Goal: Task Accomplishment & Management: Use online tool/utility

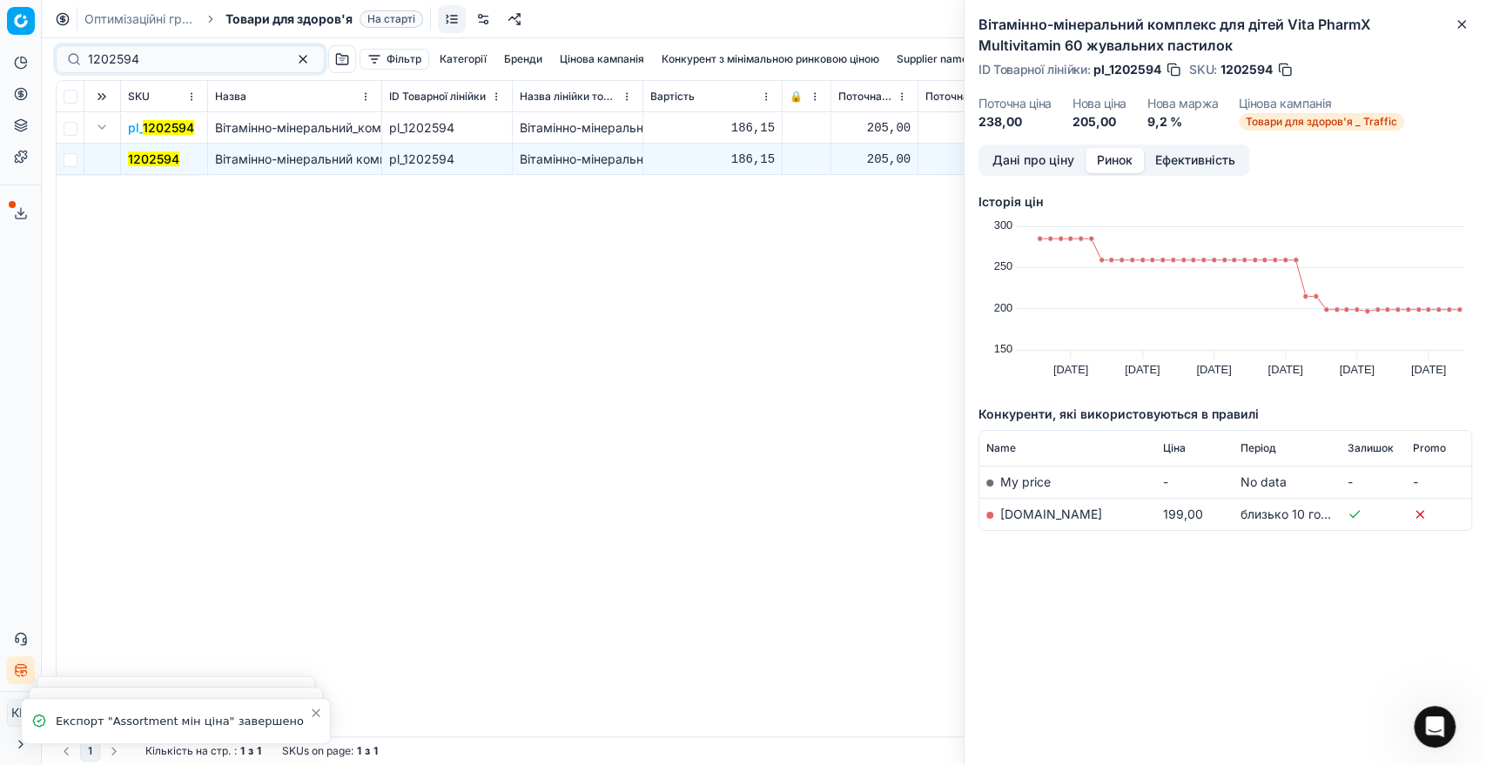
click at [70, 53] on div "1202594" at bounding box center [190, 59] width 269 height 28
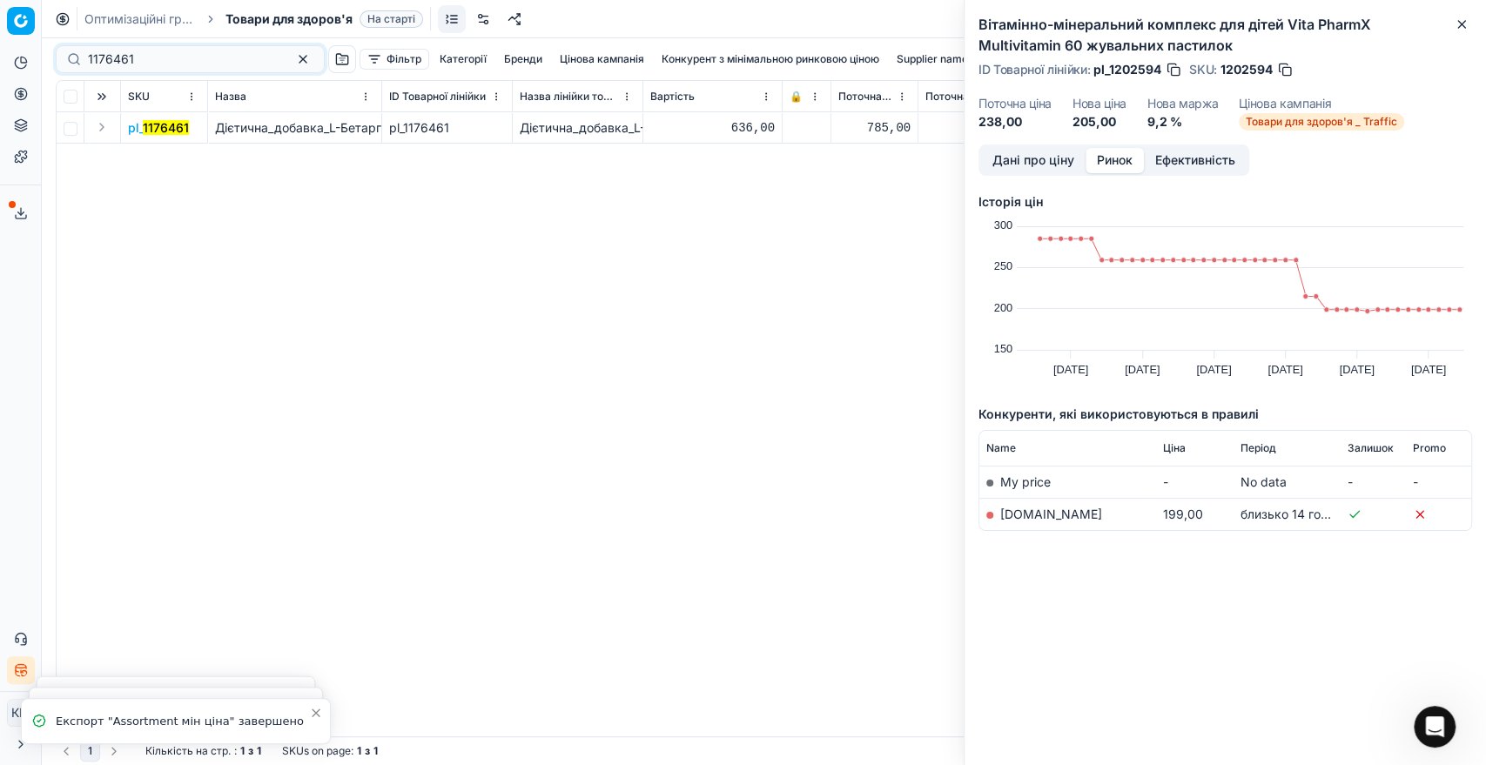
click at [112, 131] on td at bounding box center [102, 127] width 37 height 31
click at [99, 130] on button "Expand" at bounding box center [101, 127] width 21 height 21
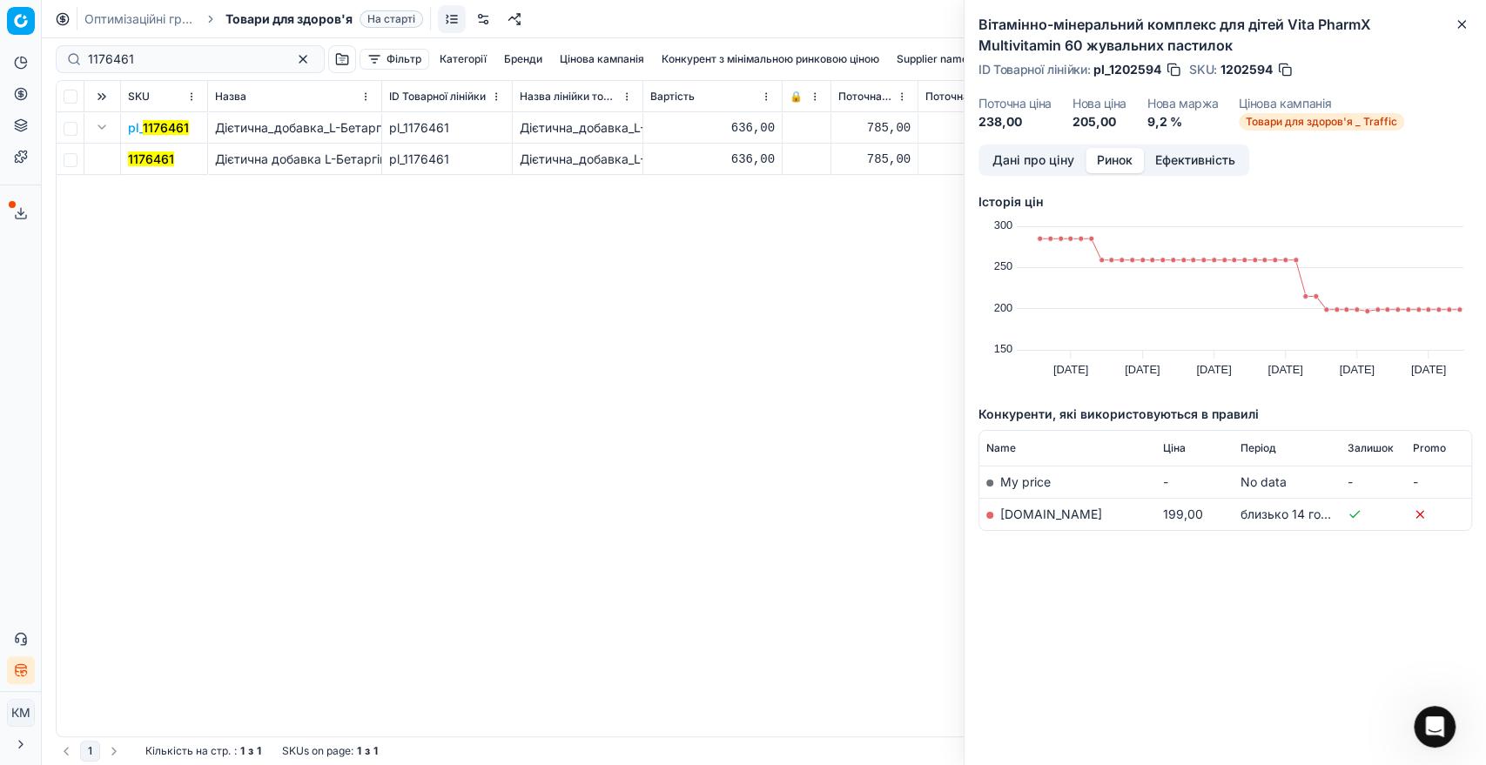
click at [143, 158] on mark "1176461" at bounding box center [151, 158] width 46 height 15
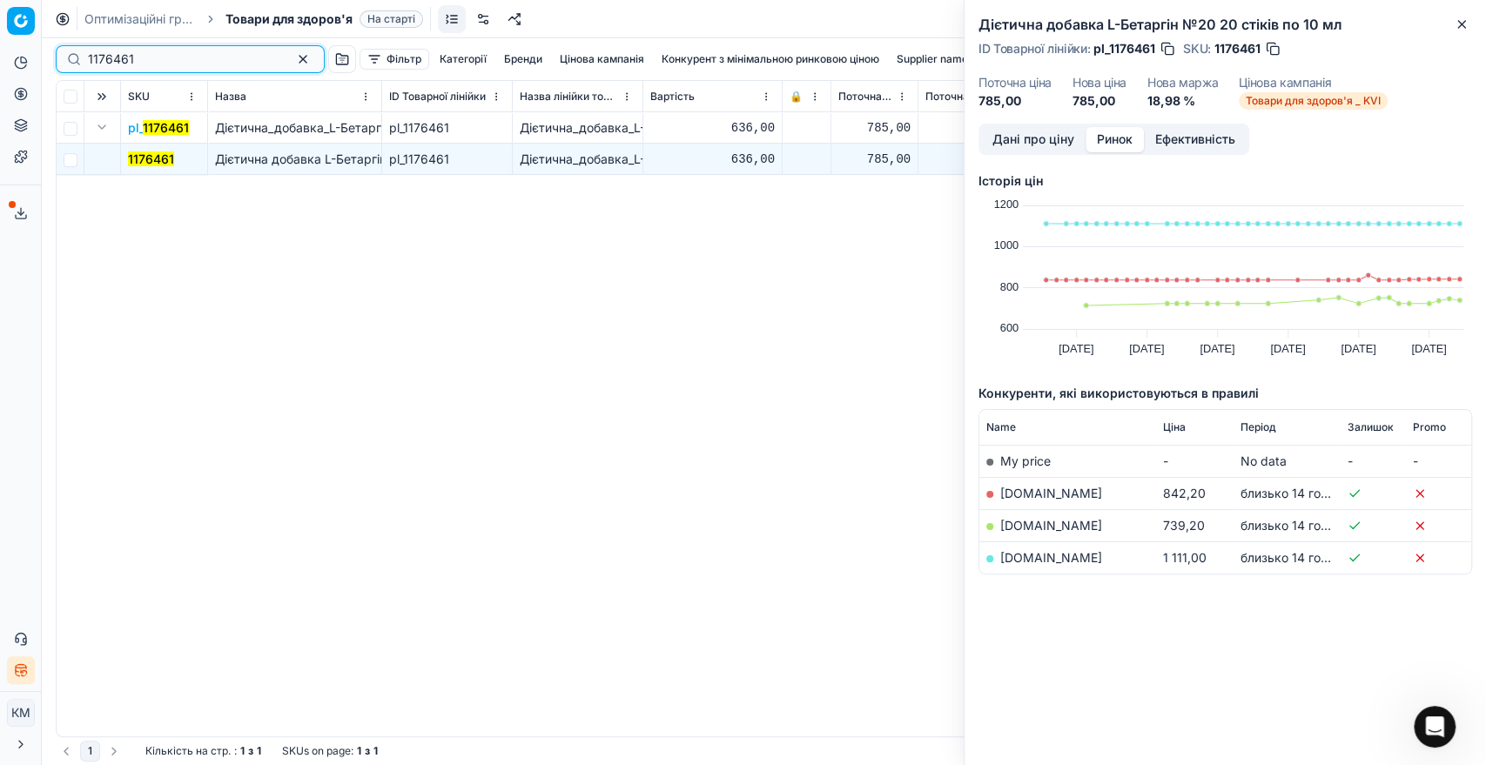
drag, startPoint x: 142, startPoint y: 58, endPoint x: 56, endPoint y: 56, distance: 86.2
click at [56, 56] on div "1176461" at bounding box center [190, 59] width 269 height 28
paste input "5"
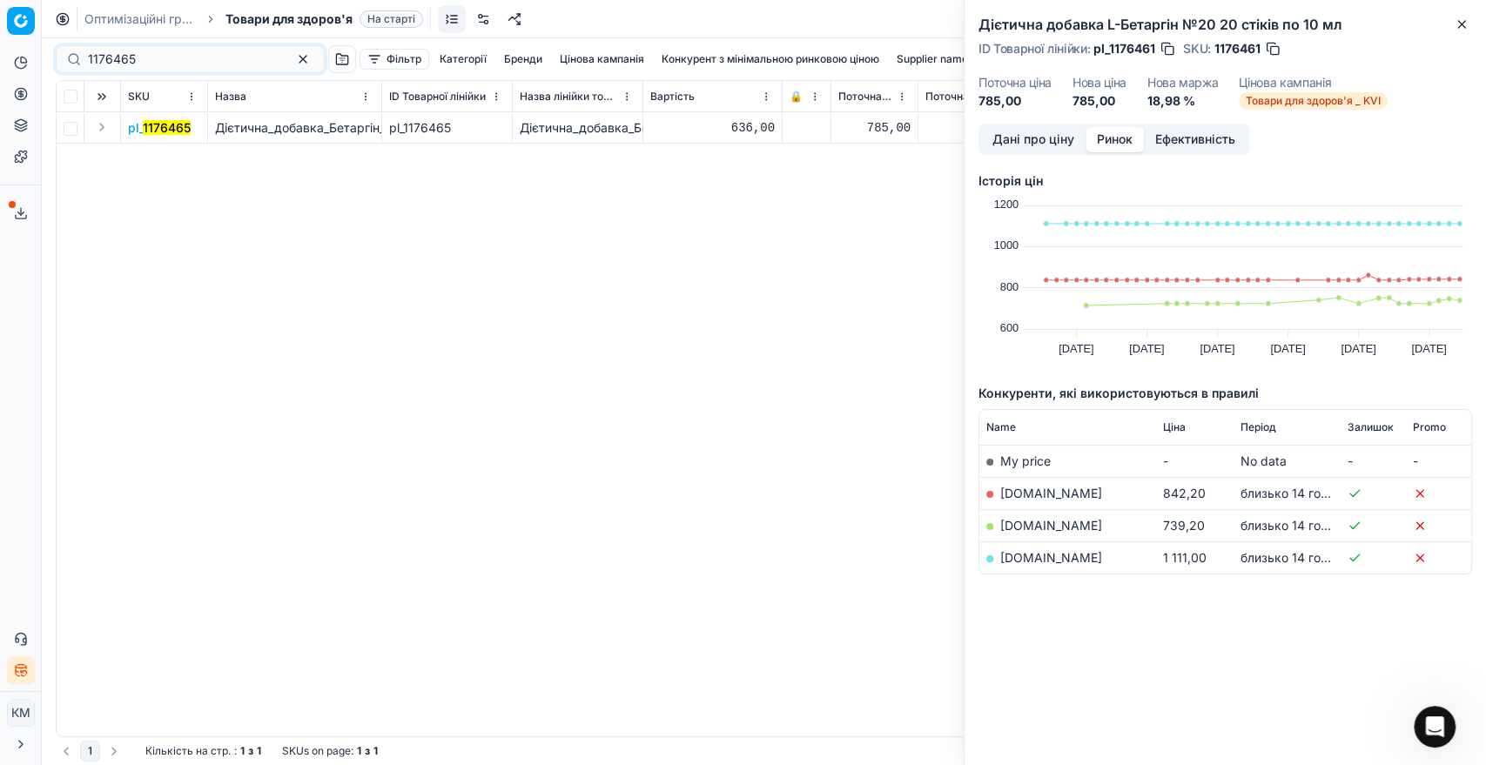
click at [97, 126] on button "Expand" at bounding box center [101, 127] width 21 height 21
click at [164, 157] on mark "1176465" at bounding box center [152, 158] width 48 height 15
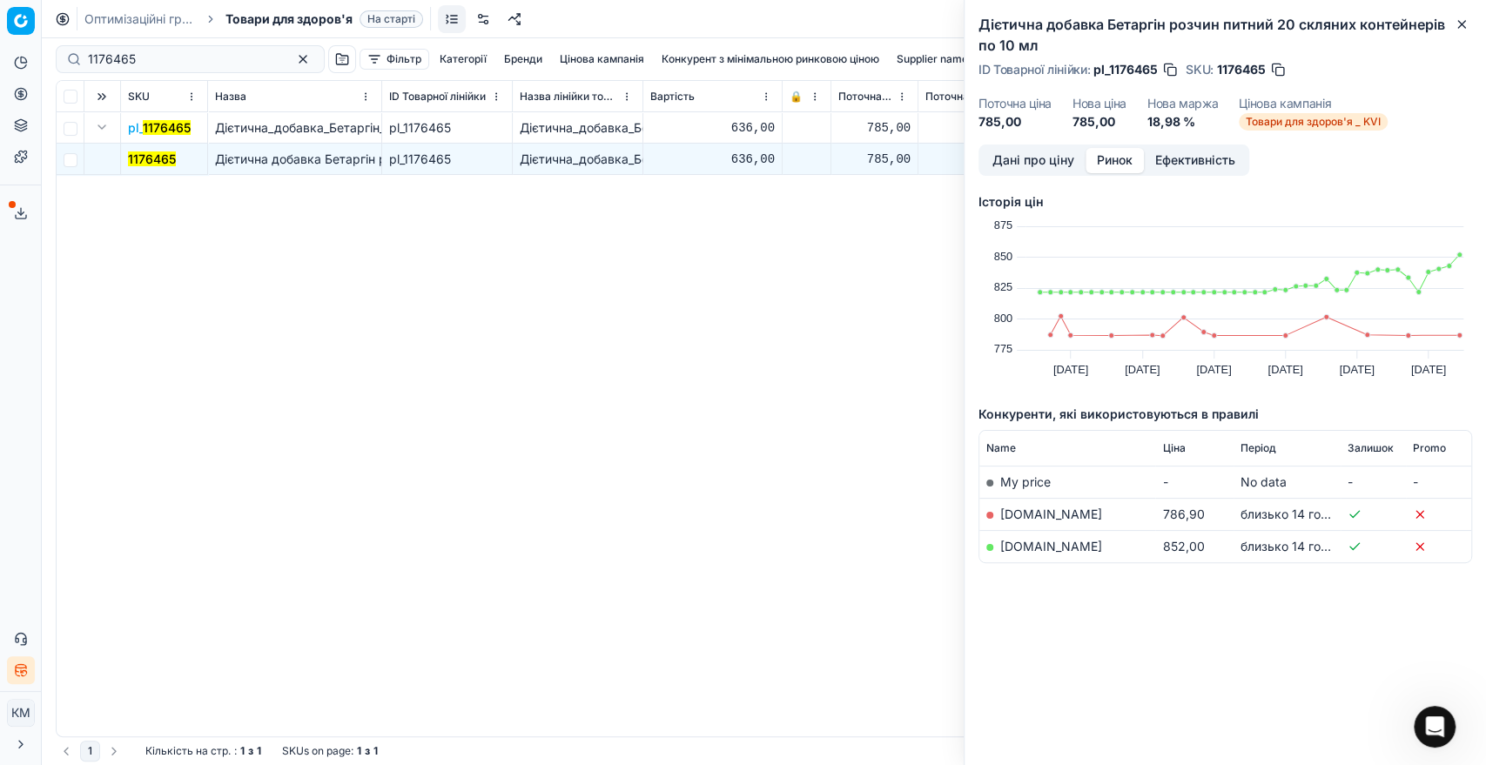
drag, startPoint x: 156, startPoint y: 73, endPoint x: 72, endPoint y: 61, distance: 84.4
click at [72, 61] on div "1176465" at bounding box center [190, 59] width 269 height 28
drag, startPoint x: 92, startPoint y: 53, endPoint x: 77, endPoint y: 53, distance: 15.7
click at [77, 53] on div "1176465" at bounding box center [190, 59] width 269 height 28
paste input "3"
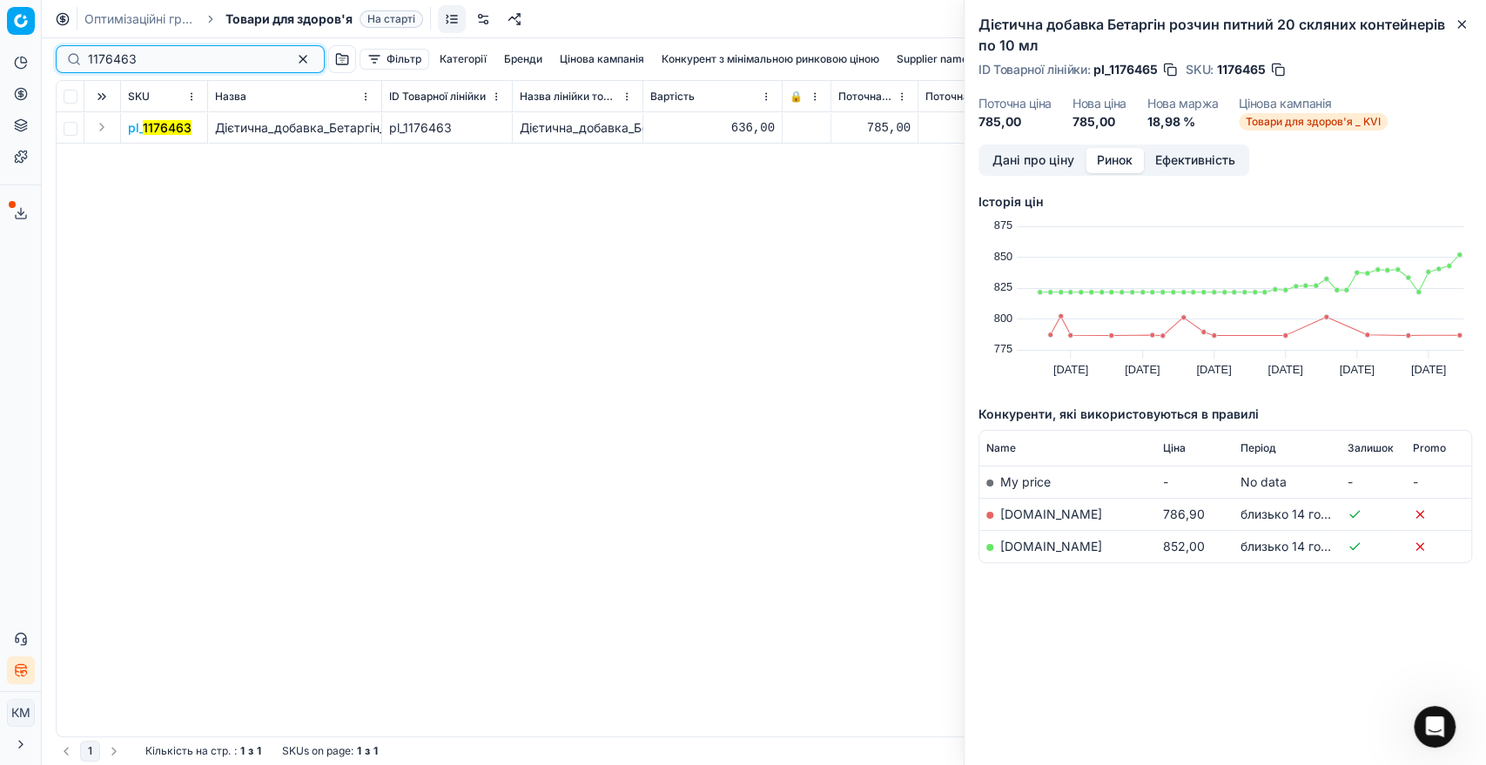
type input "1176463"
click at [104, 130] on button "Expand" at bounding box center [101, 127] width 21 height 21
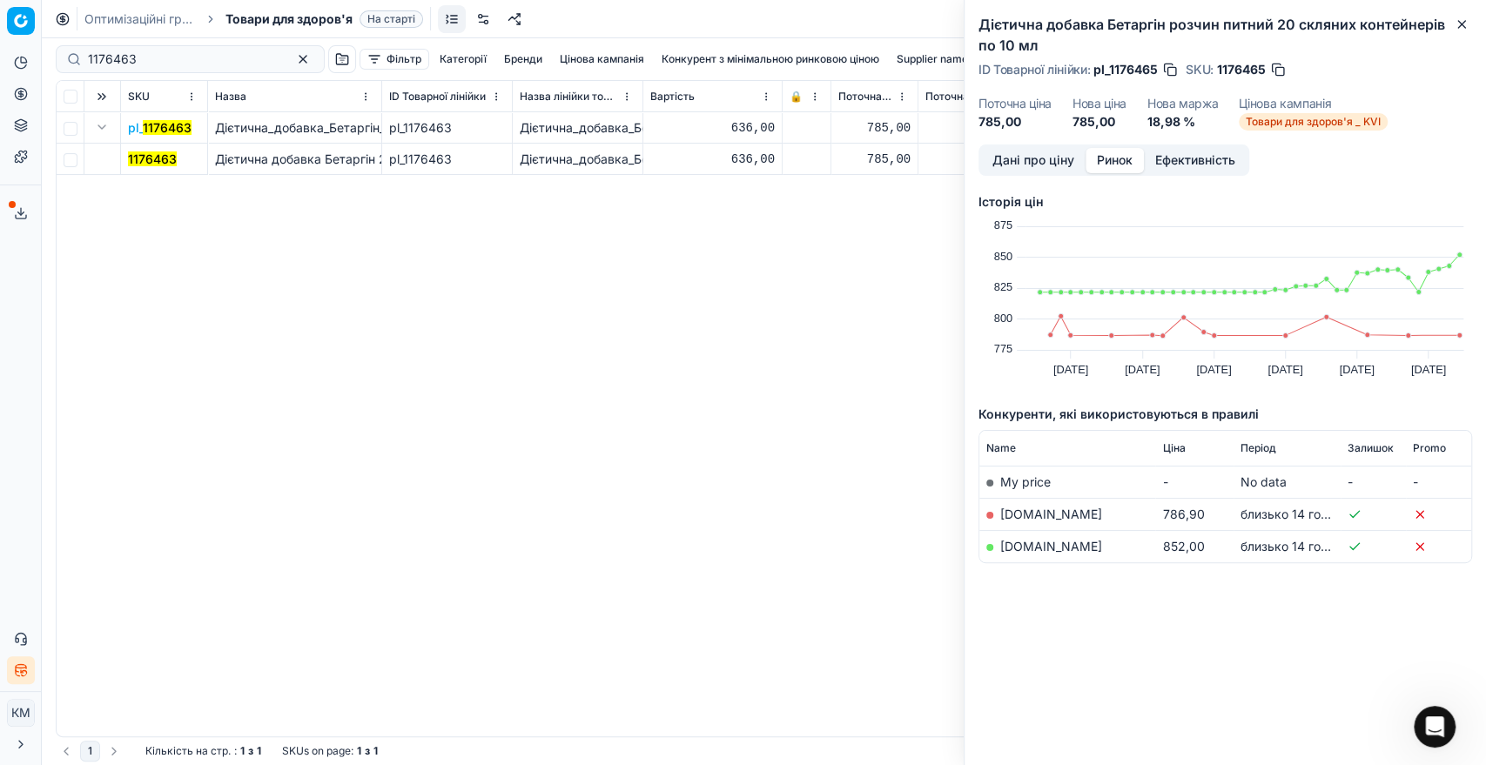
click at [154, 158] on mark "1176463" at bounding box center [152, 158] width 49 height 15
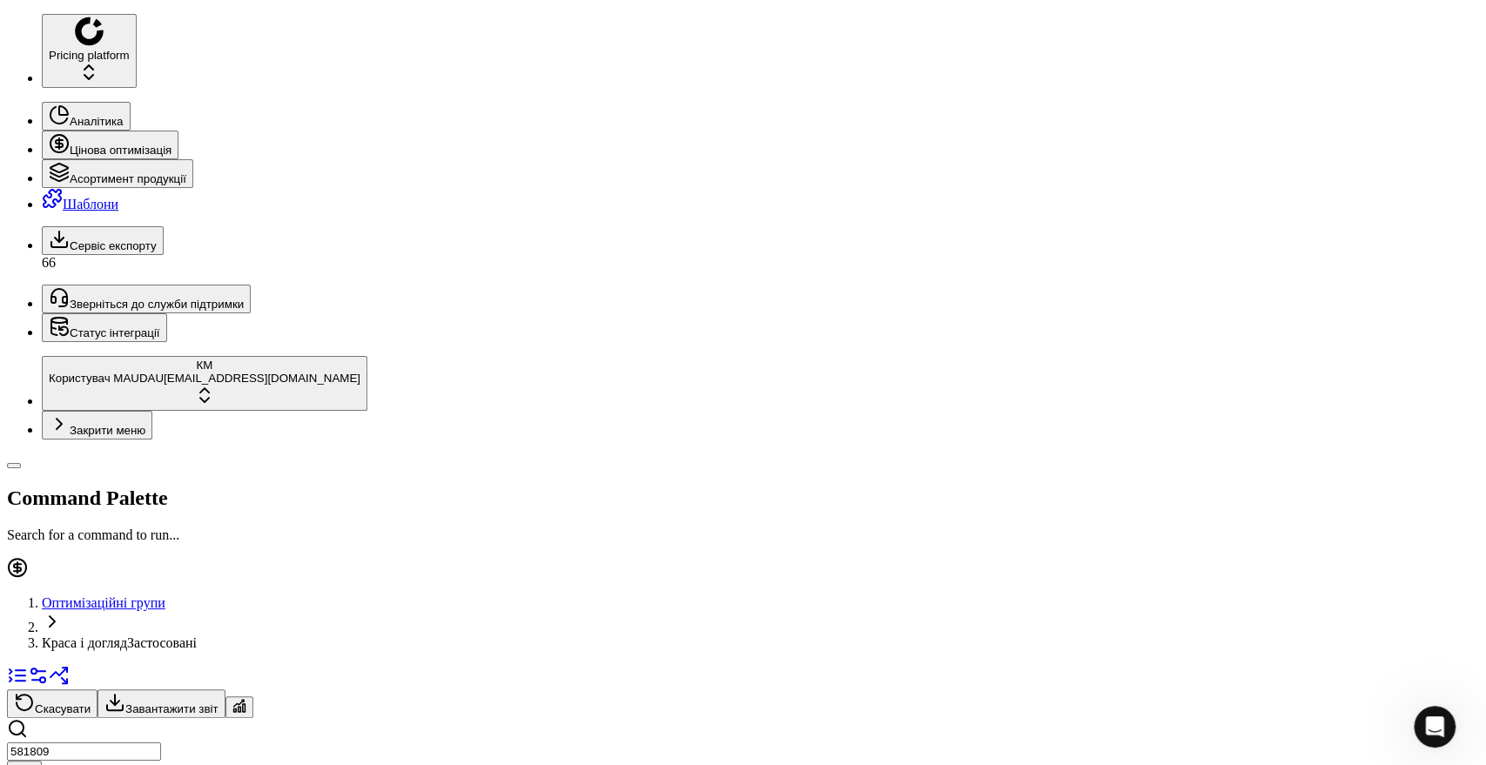
drag, startPoint x: 140, startPoint y: 51, endPoint x: 57, endPoint y: 58, distance: 83.8
click at [57, 718] on div "581809" at bounding box center [743, 753] width 1472 height 71
paste input "1176465"
type input "1176465"
